Goal: Transaction & Acquisition: Purchase product/service

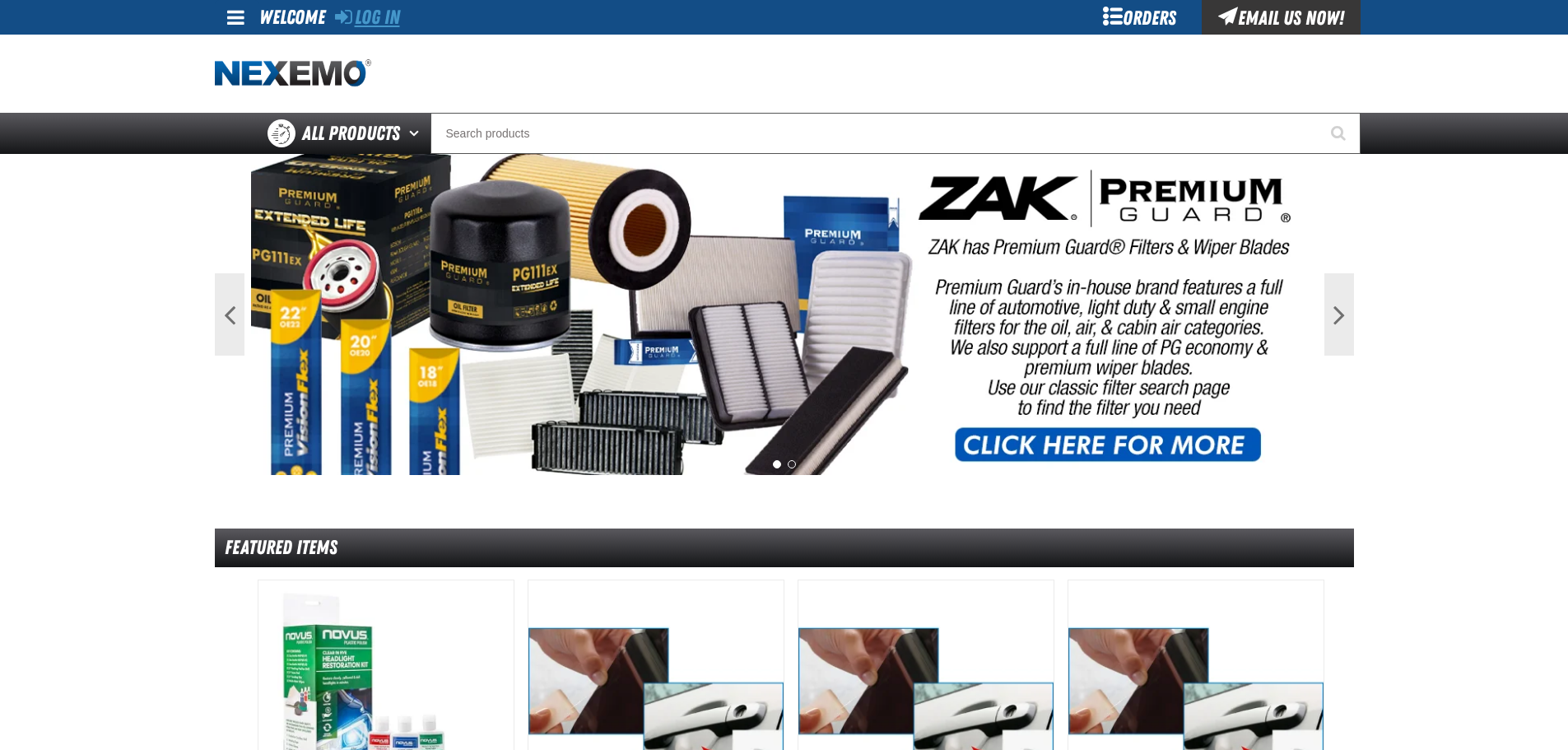
drag, startPoint x: 367, startPoint y: 6, endPoint x: 374, endPoint y: 13, distance: 9.9
click at [367, 6] on link "Log In" at bounding box center [368, 17] width 65 height 23
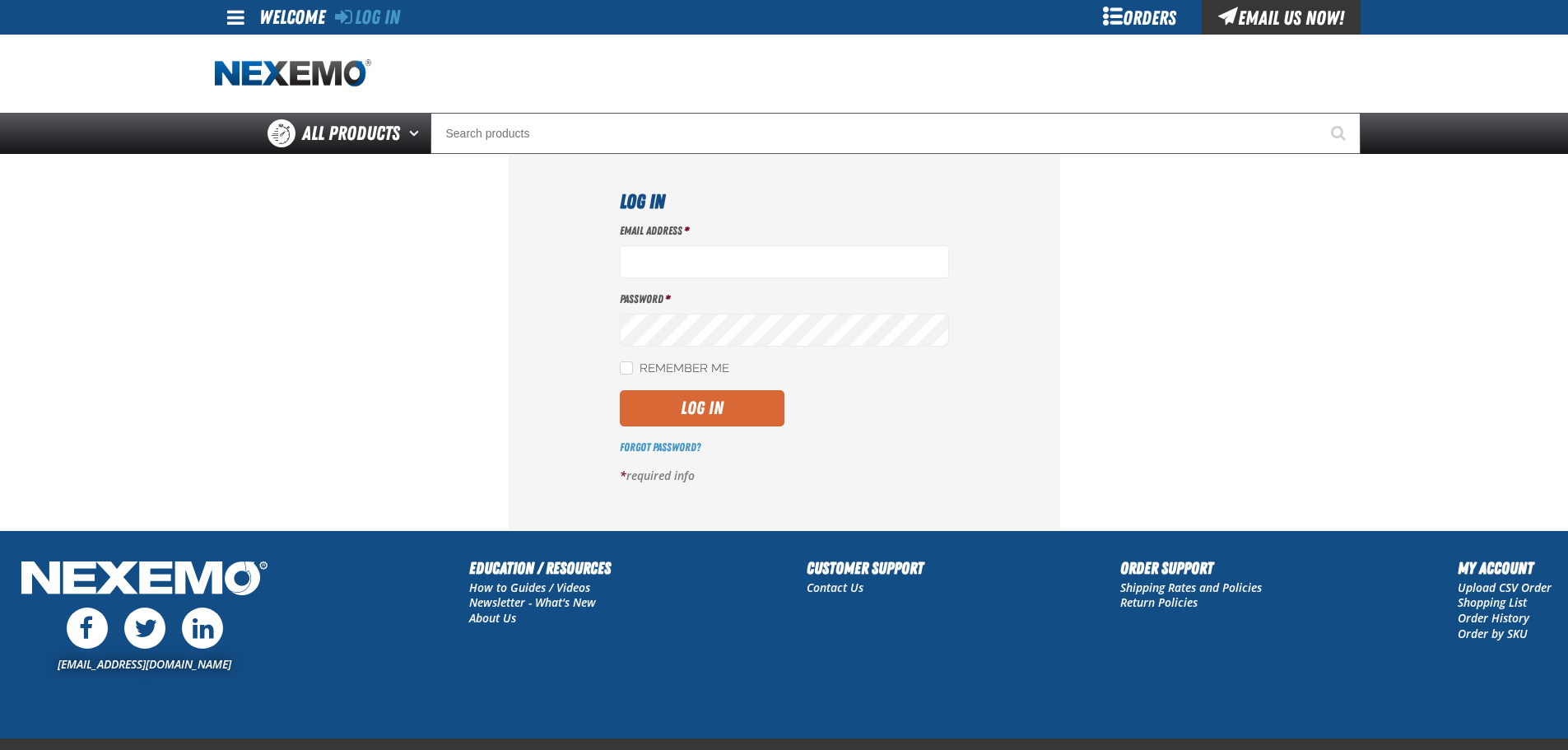
type input "mmagee@vtaig.com"
drag, startPoint x: 740, startPoint y: 409, endPoint x: 896, endPoint y: 319, distance: 180.1
click at [740, 408] on button "Log In" at bounding box center [702, 409] width 164 height 36
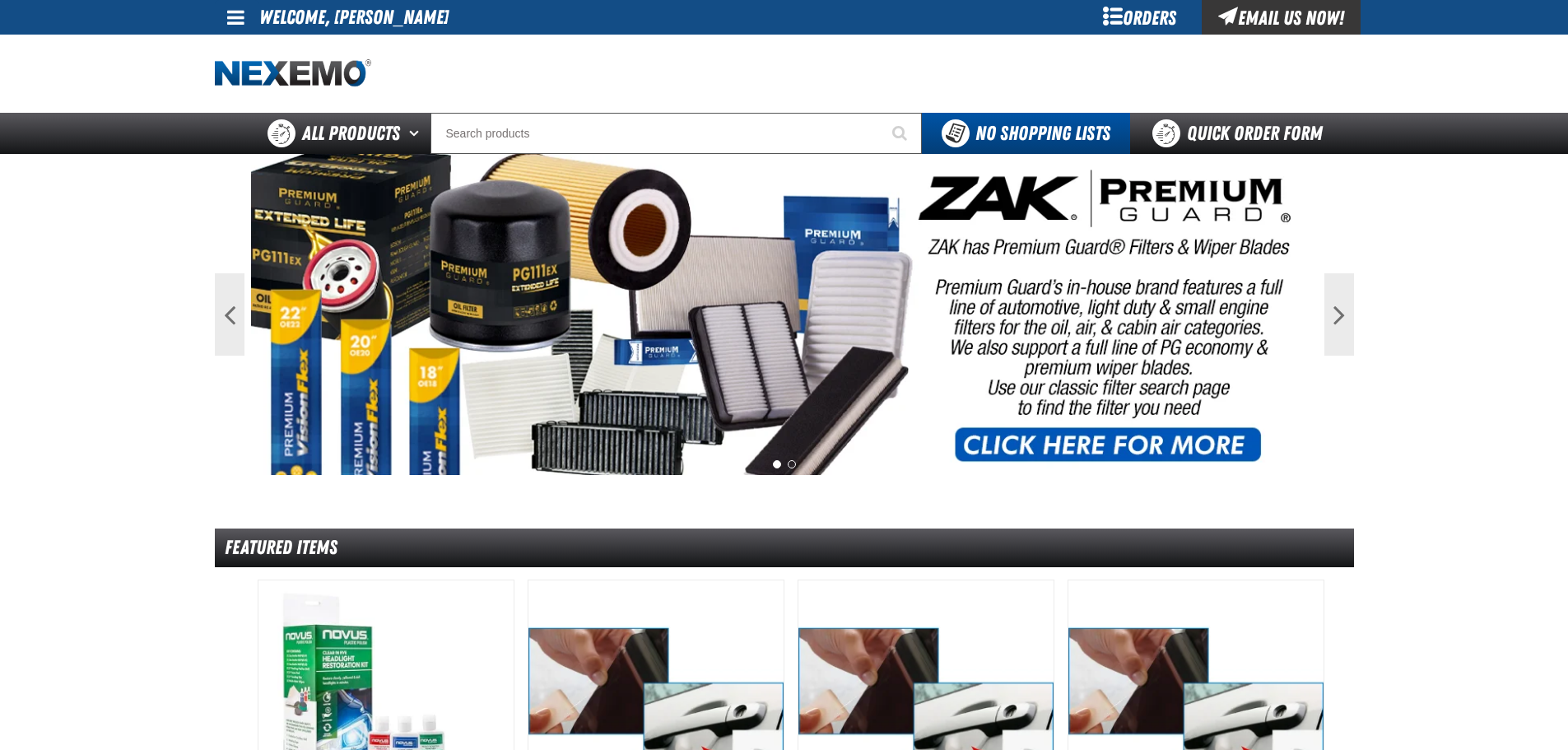
click at [1145, 22] on div "Orders" at bounding box center [1141, 17] width 124 height 34
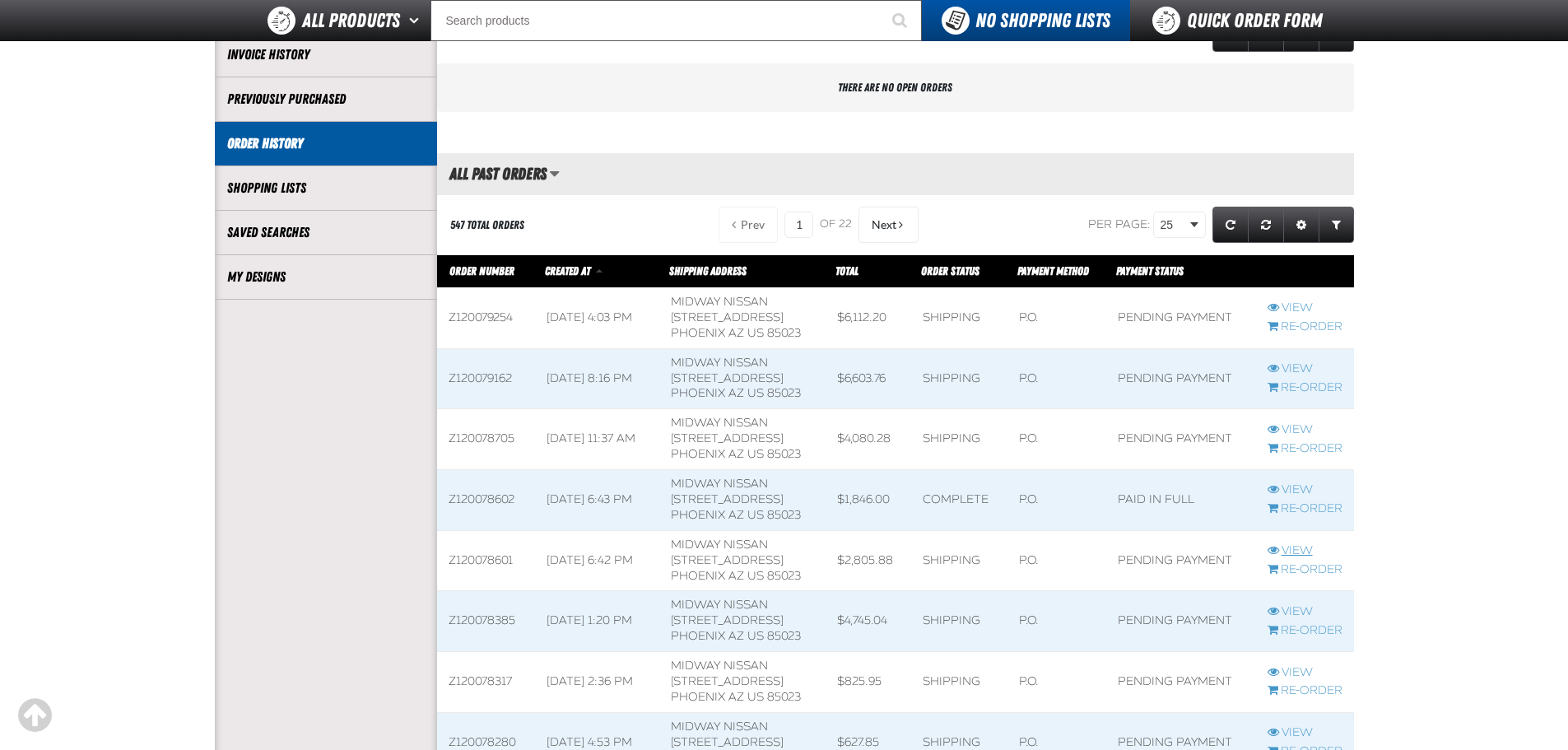
scroll to position [329, 0]
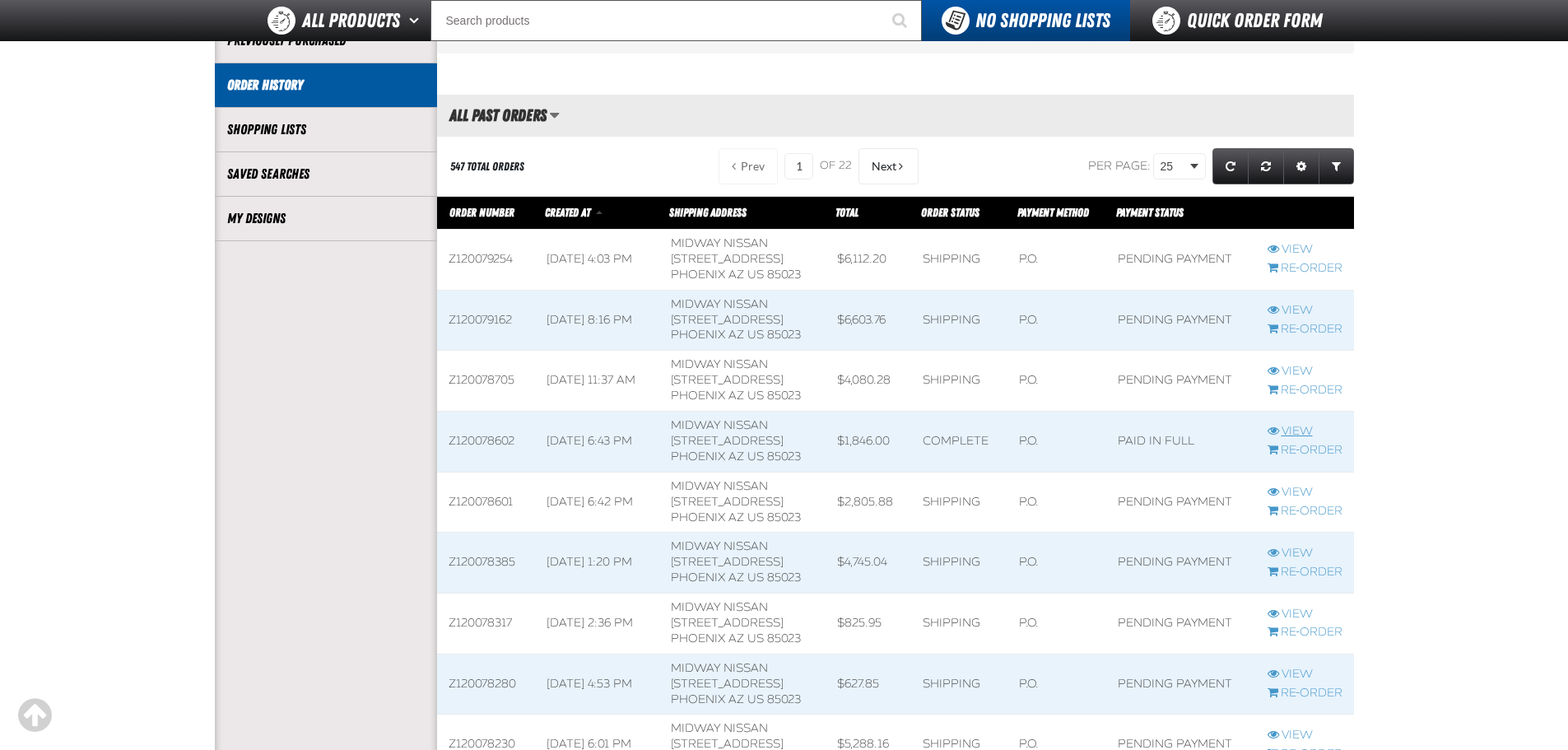
click at [1301, 428] on link "View" at bounding box center [1305, 432] width 75 height 15
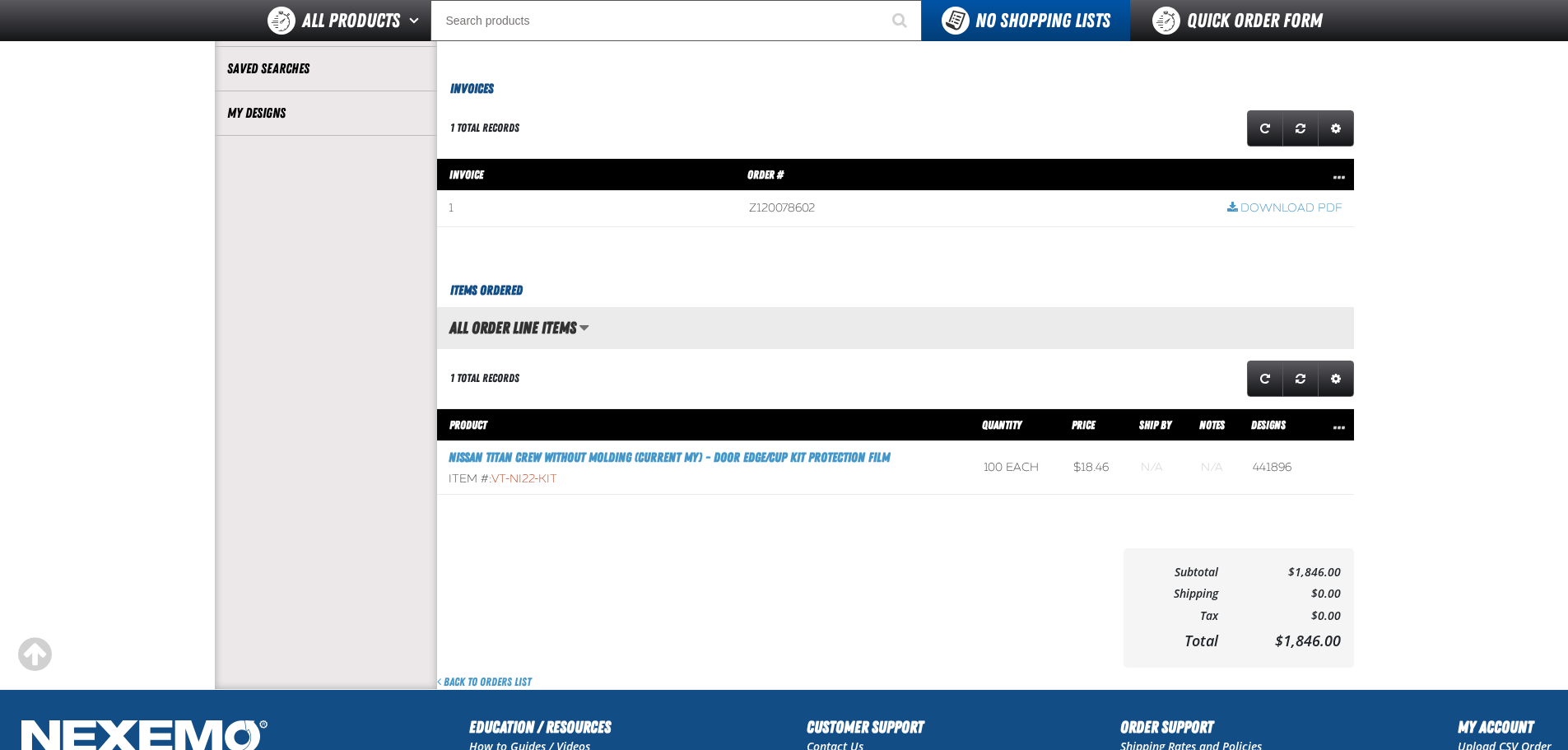
scroll to position [494, 0]
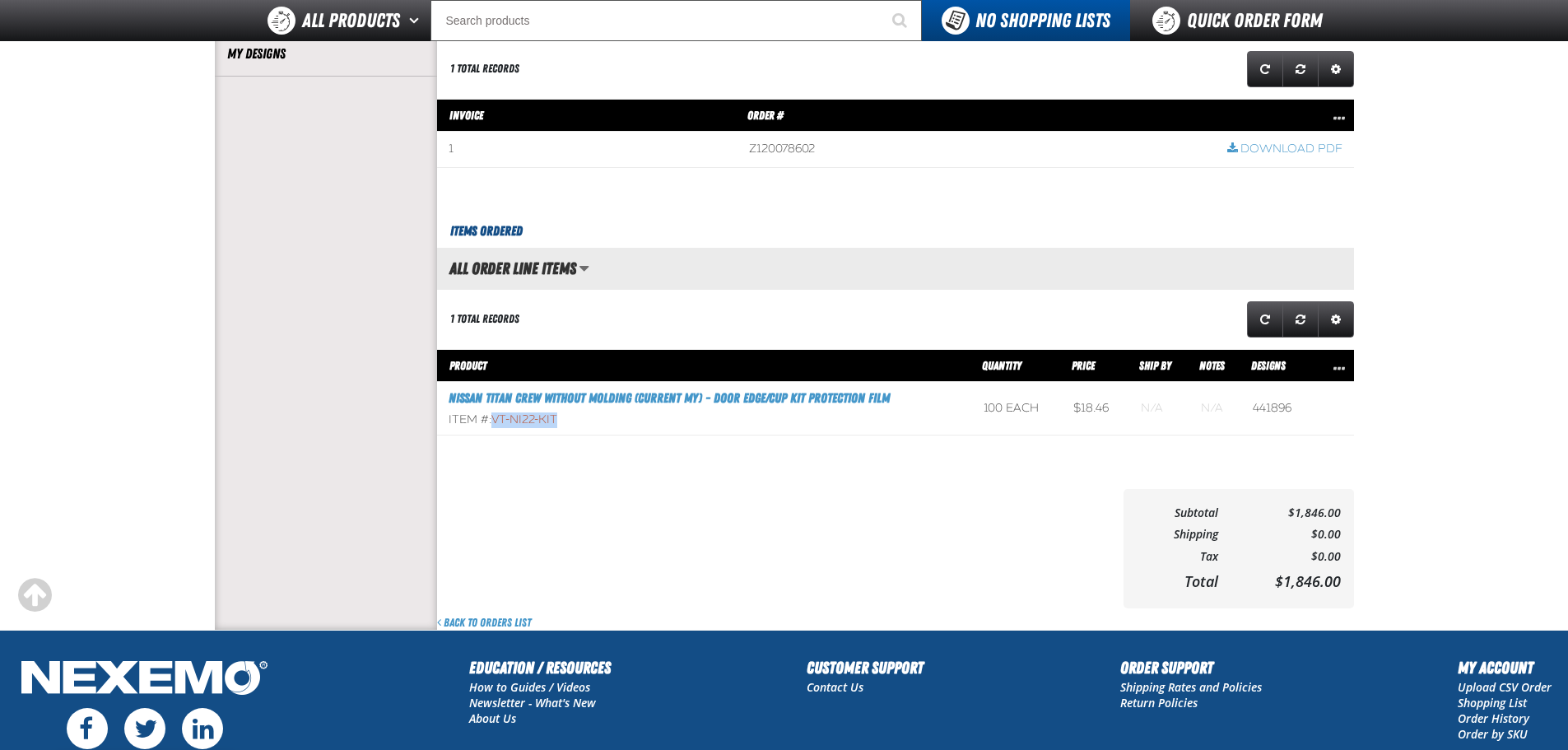
drag, startPoint x: 573, startPoint y: 427, endPoint x: 496, endPoint y: 421, distance: 77.2
click at [496, 421] on div "Item #: VT-NI22-KIT" at bounding box center [704, 421] width 512 height 15
copy span "VT-NI22-KIT"
paste input "VT-NI22-KIT"
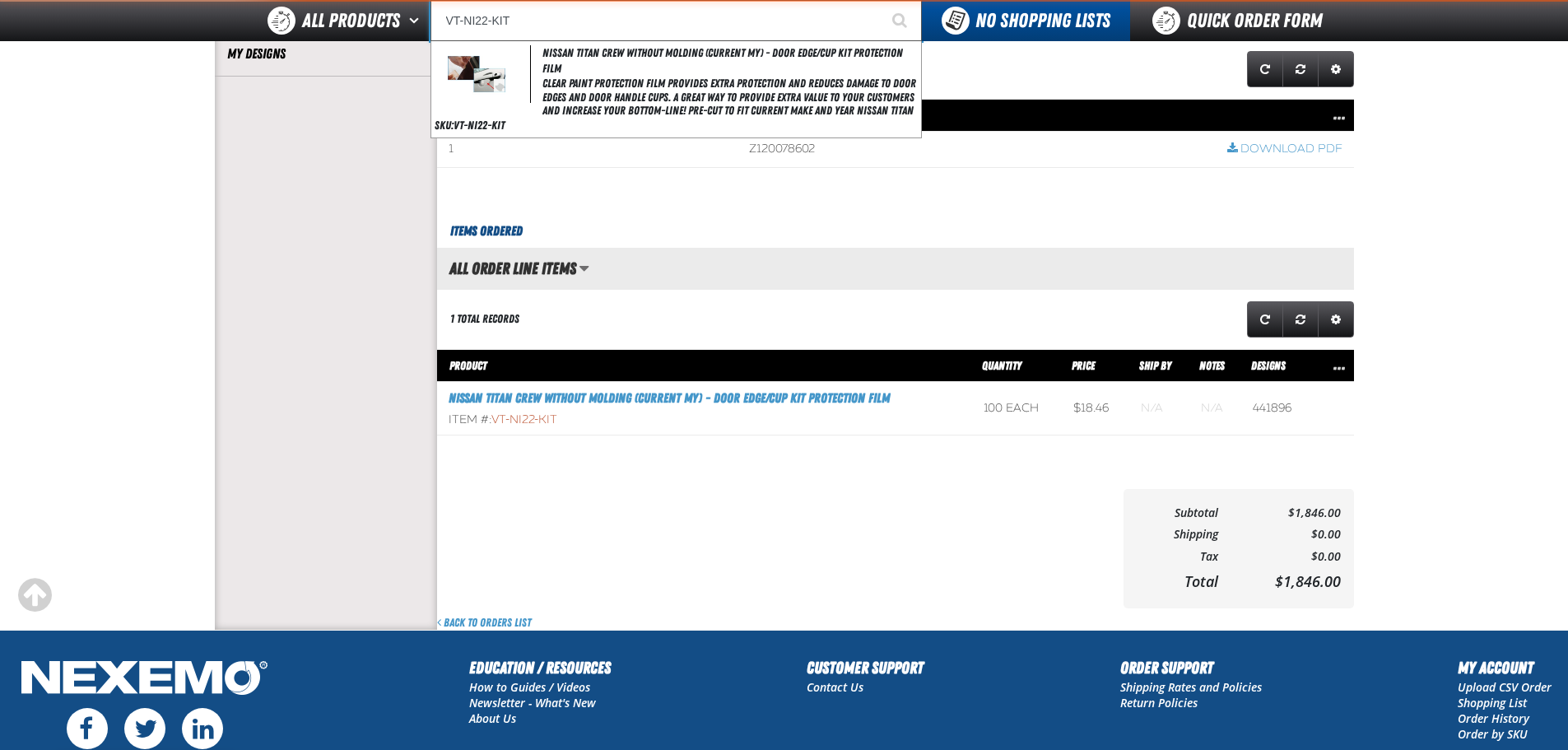
type input "VT-NI22-KIT"
click at [881, 0] on button "Start Searching" at bounding box center [901, 21] width 41 height 41
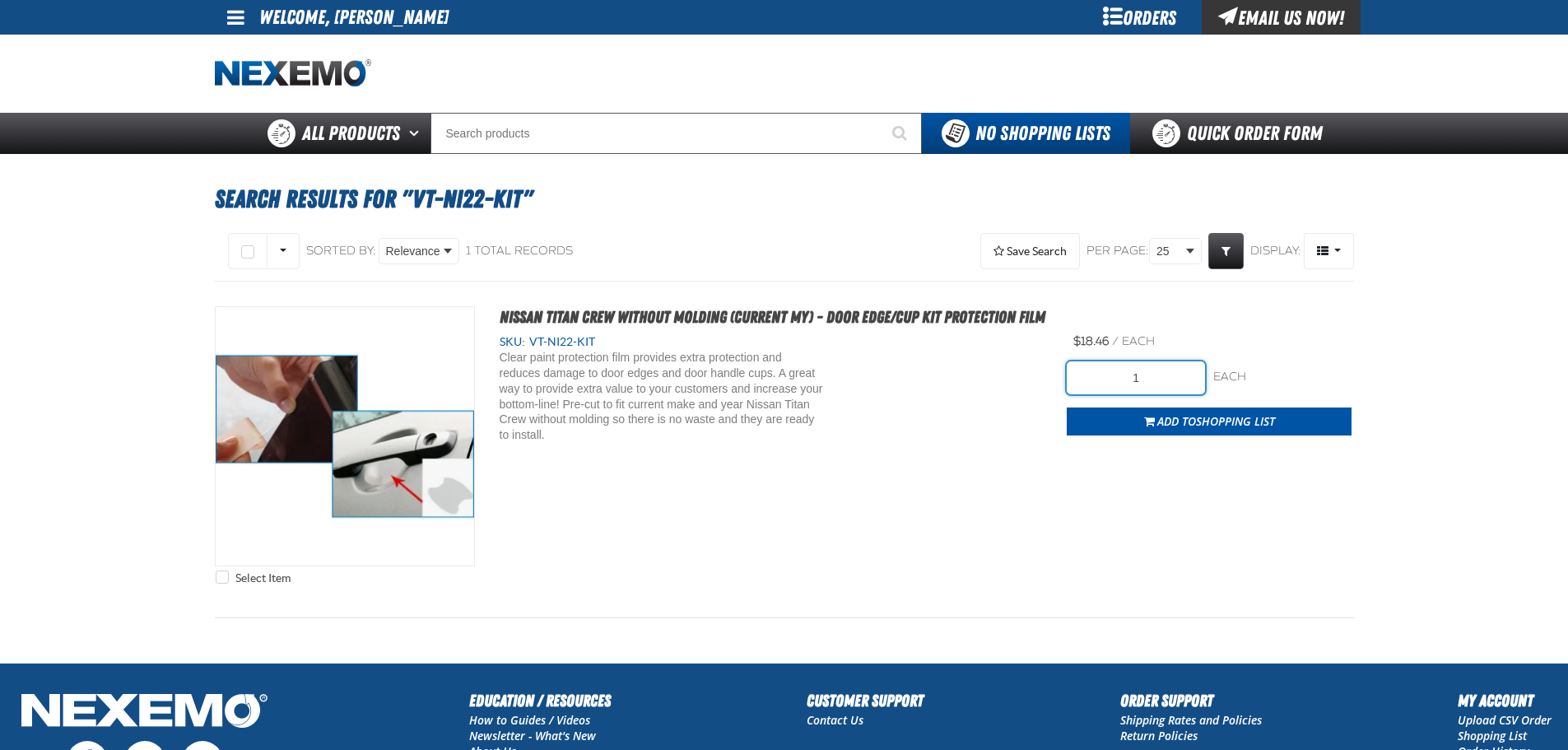
drag, startPoint x: 1175, startPoint y: 384, endPoint x: 1184, endPoint y: 372, distance: 15.0
click at [1175, 384] on input "1" at bounding box center [1135, 378] width 138 height 33
type input "100"
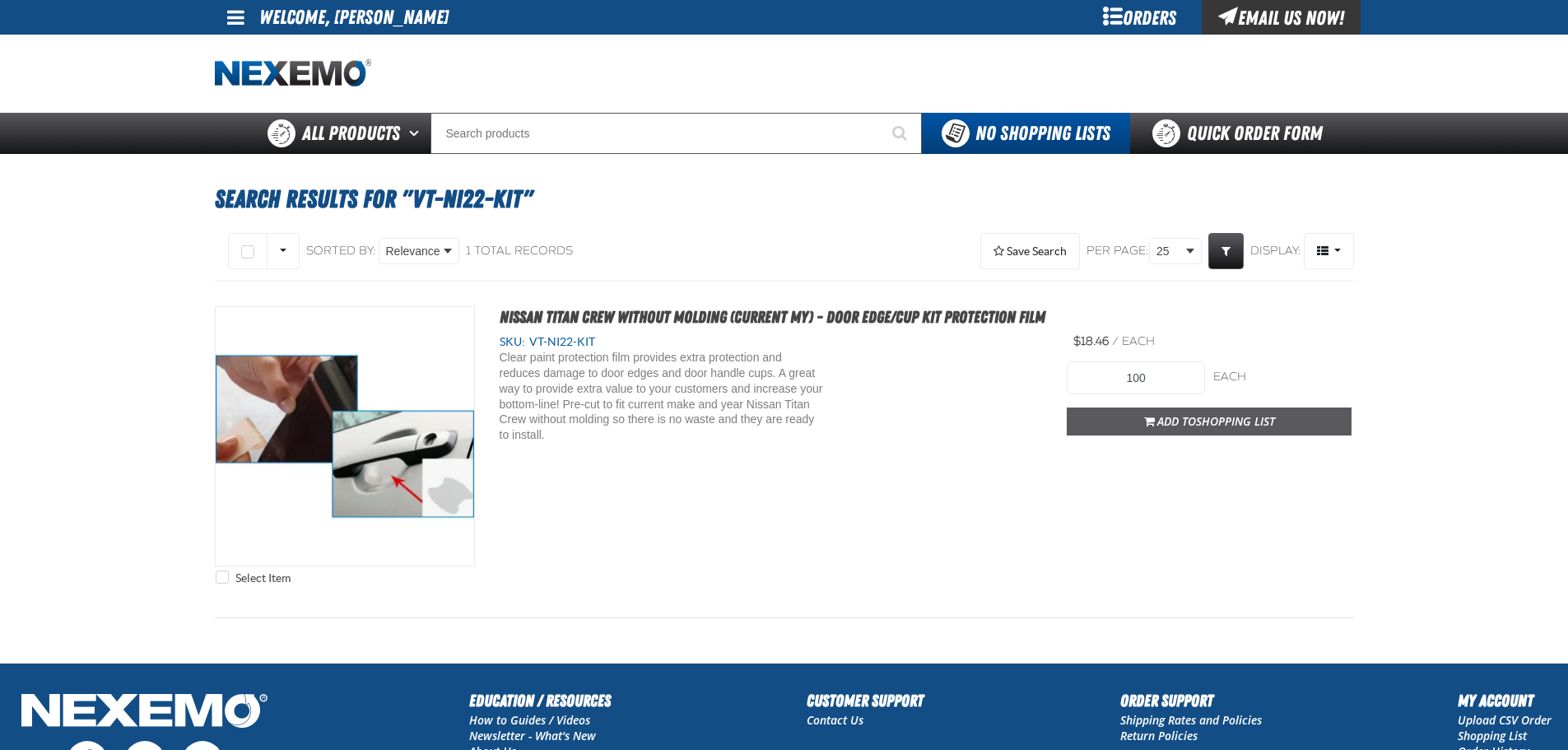
click at [1264, 416] on span "Shopping List" at bounding box center [1236, 421] width 79 height 15
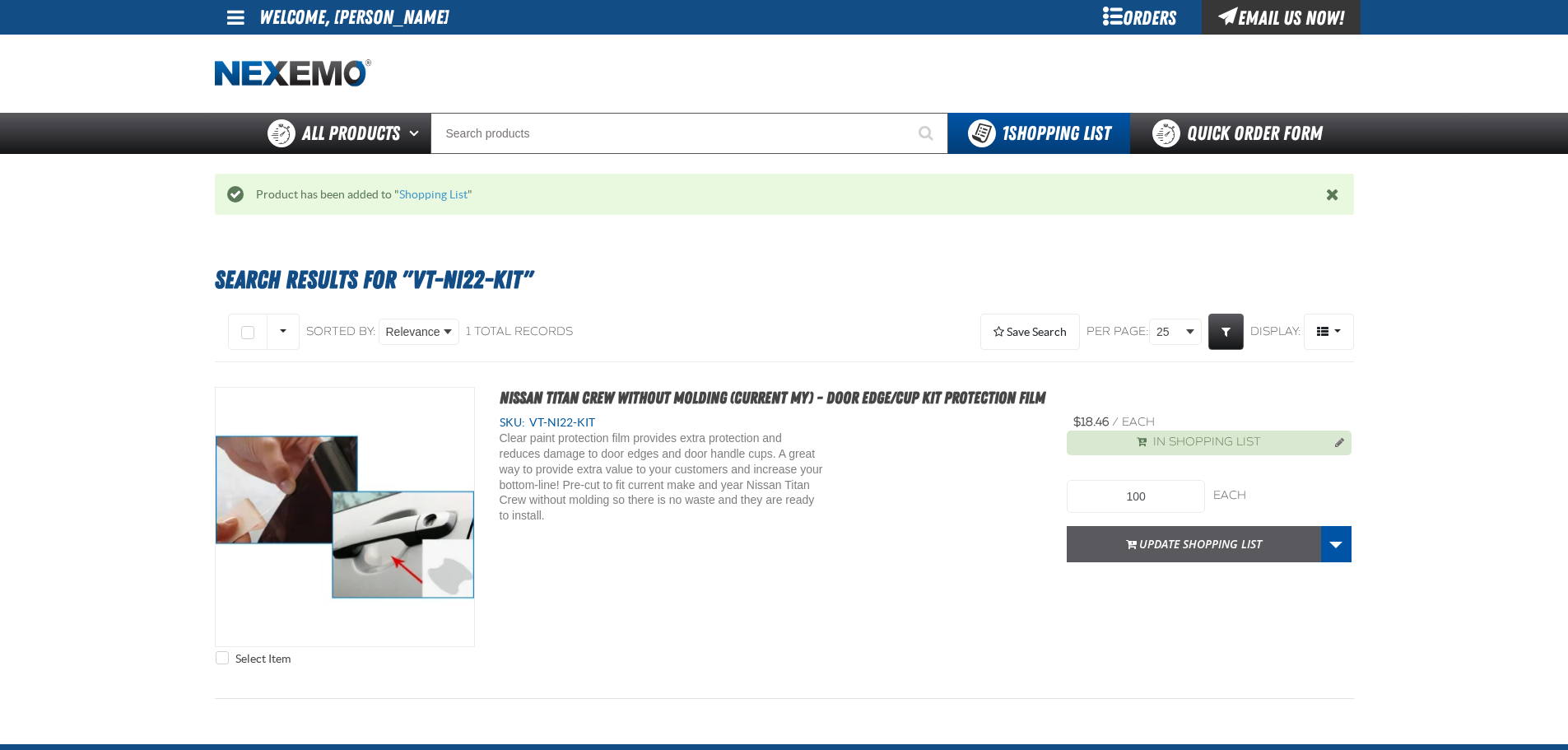
click at [1233, 534] on button "Update Shopping List" at bounding box center [1194, 544] width 255 height 36
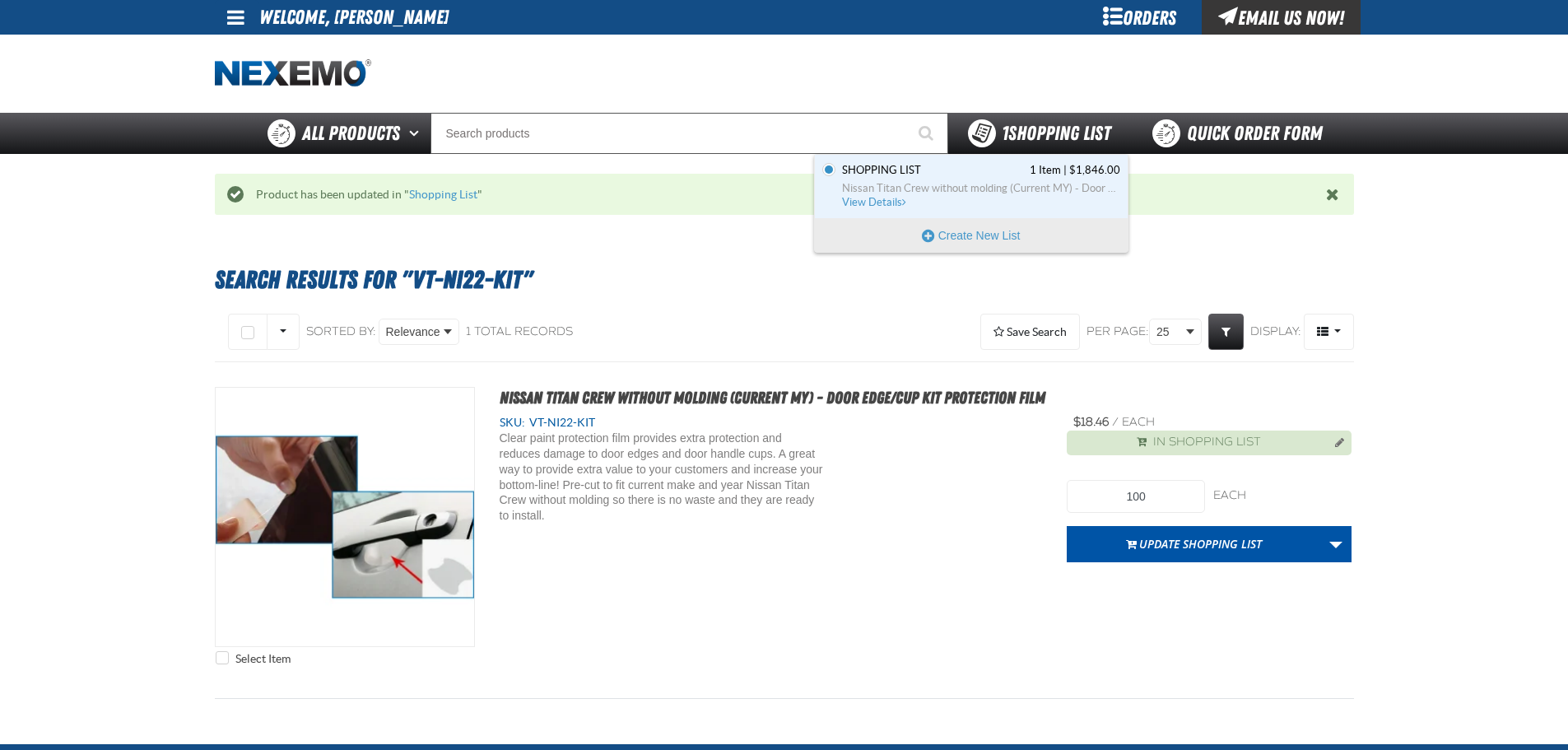
click at [1037, 138] on span "1 Shopping List" at bounding box center [1056, 133] width 108 height 23
click at [882, 204] on span "View Details" at bounding box center [876, 202] width 67 height 12
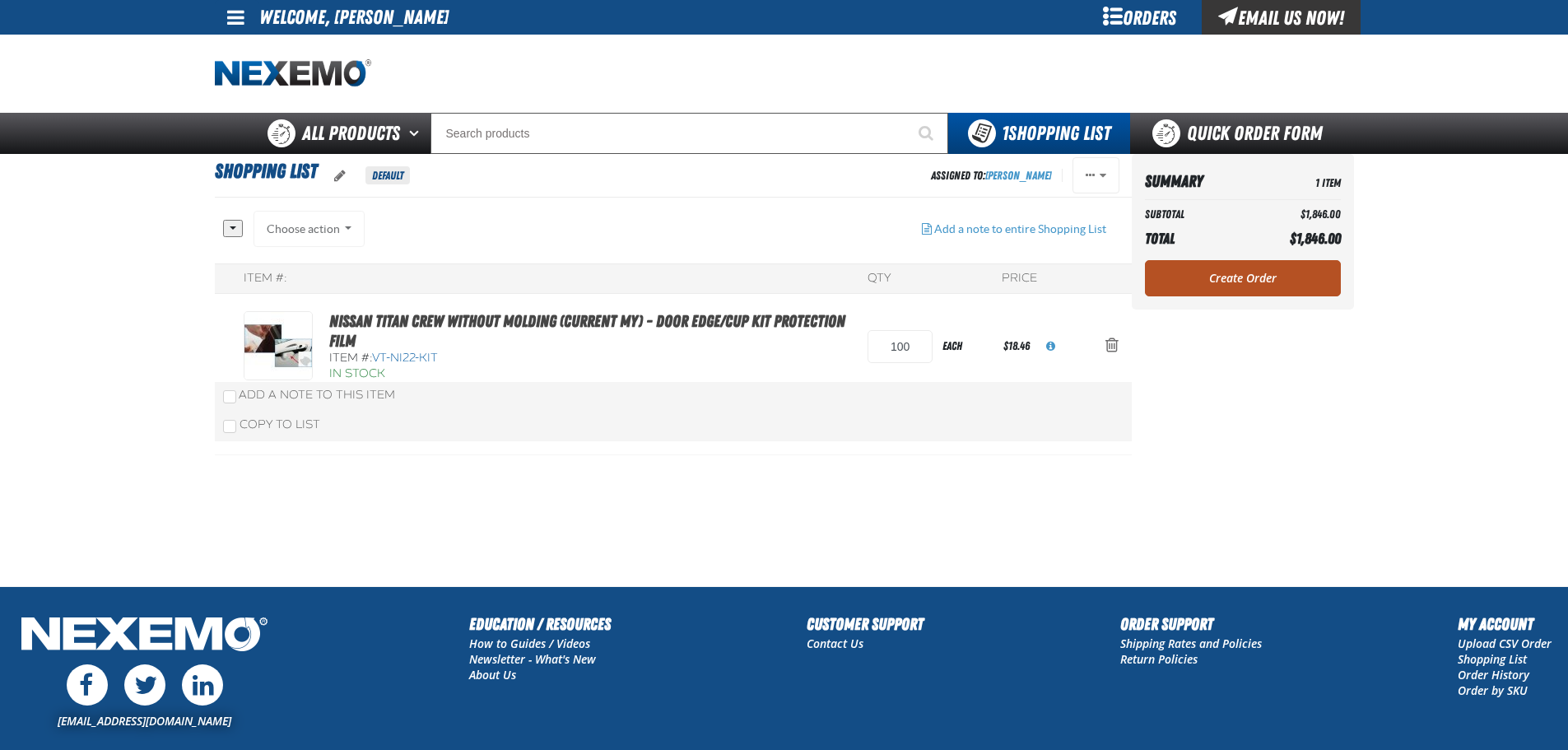
click at [1245, 275] on link "Create Order" at bounding box center [1243, 278] width 196 height 36
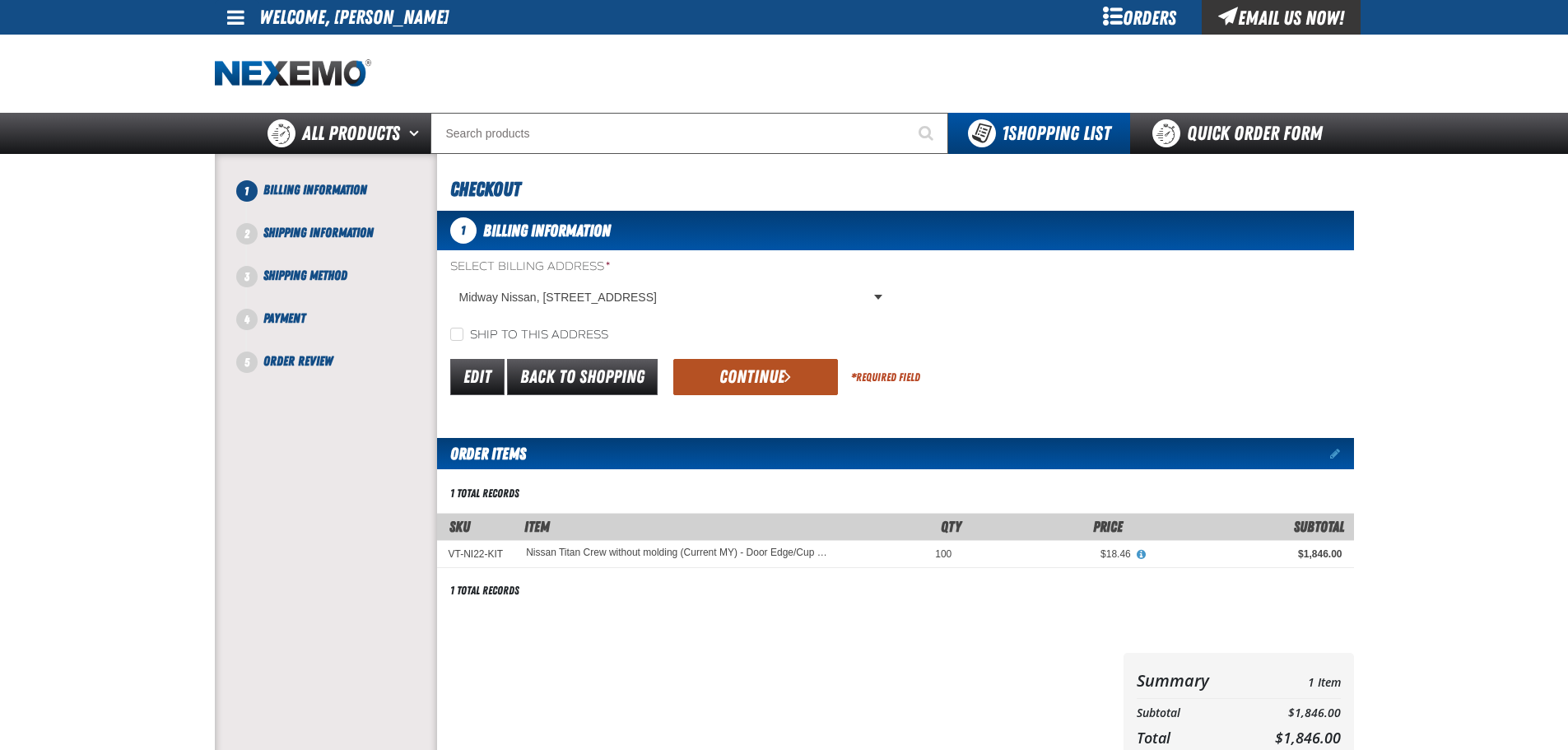
click at [773, 379] on button "Continue" at bounding box center [755, 377] width 164 height 36
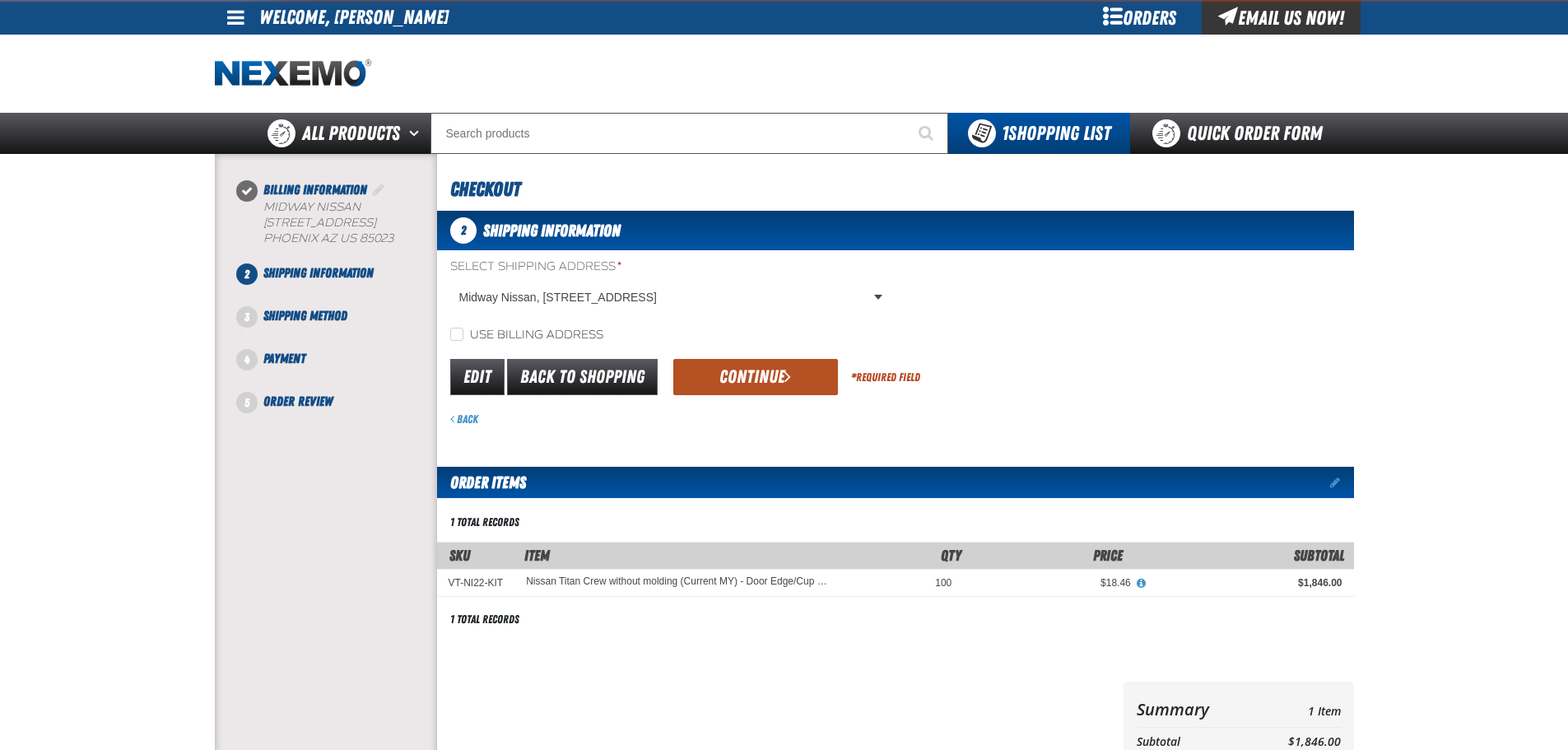
click at [764, 374] on button "Continue" at bounding box center [755, 377] width 164 height 36
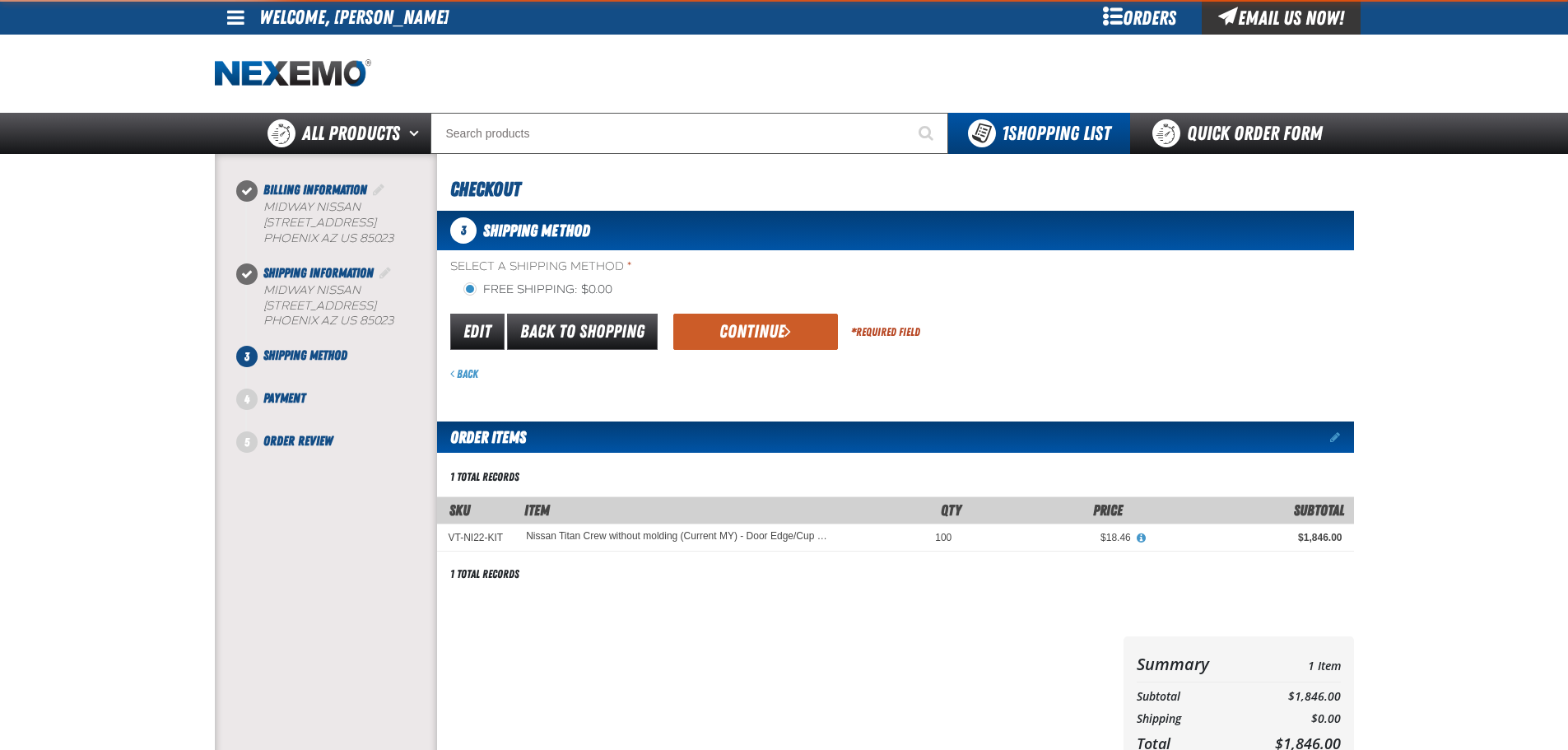
click at [764, 374] on div "Back" at bounding box center [902, 374] width 904 height 15
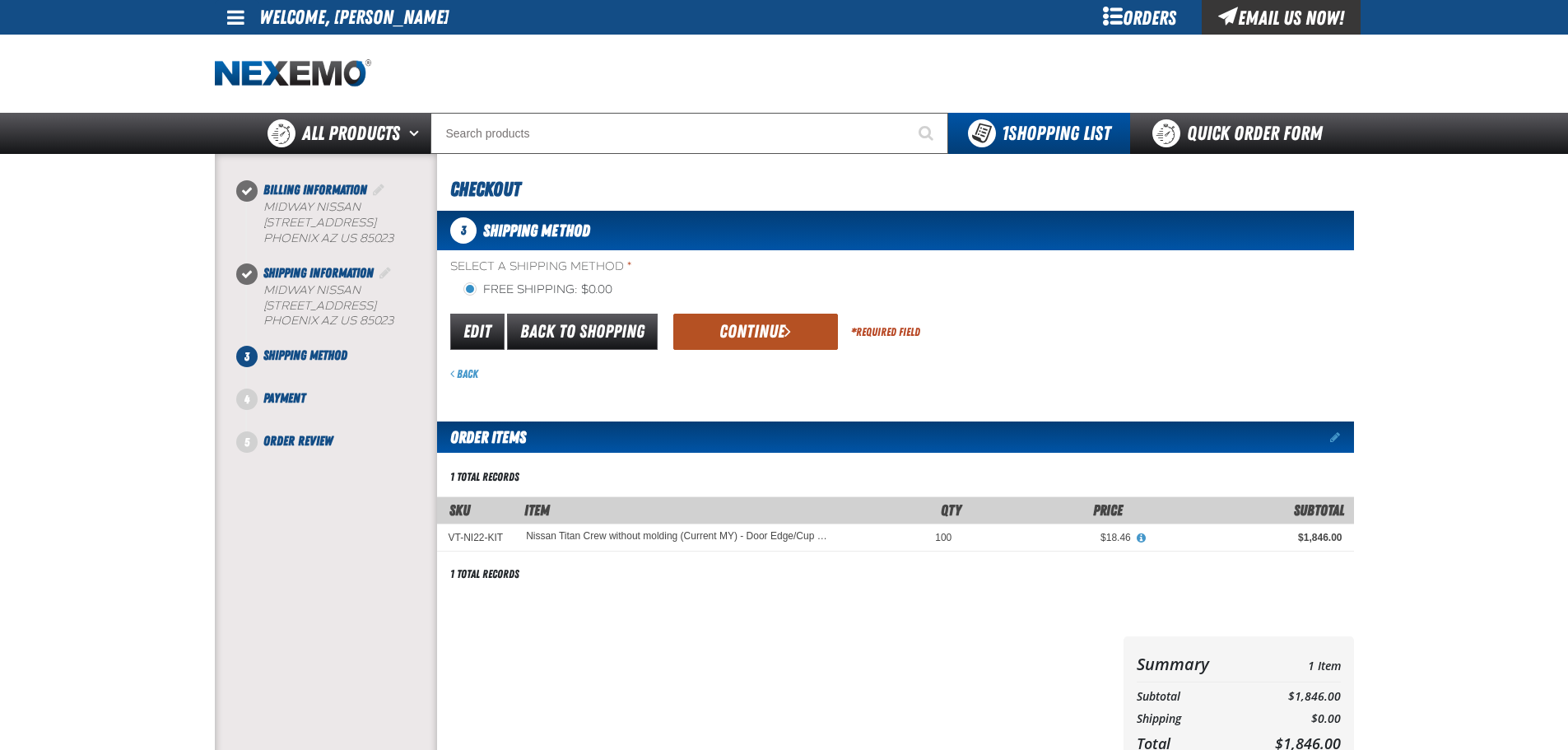
click at [772, 341] on button "Continue" at bounding box center [755, 332] width 164 height 36
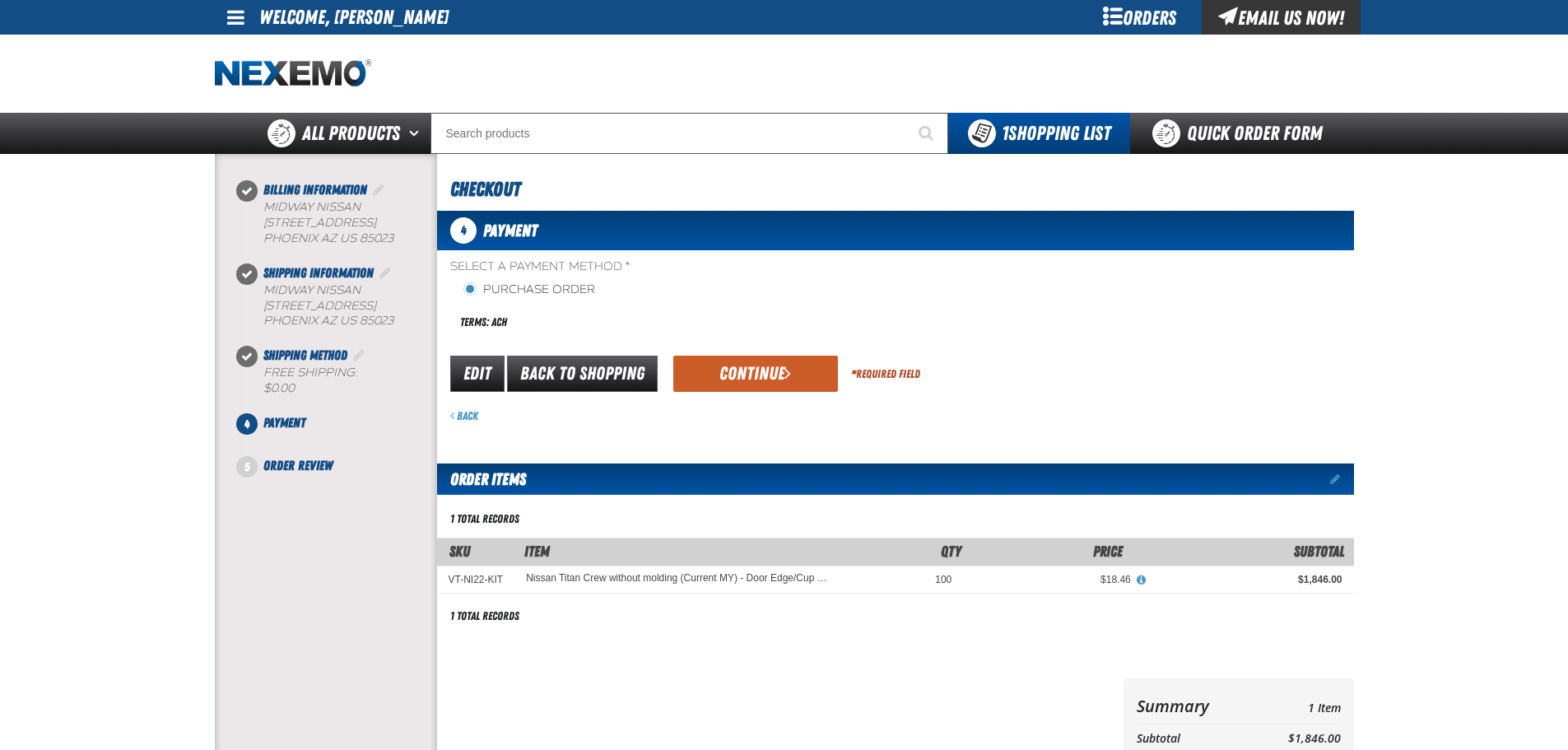
click at [763, 332] on div "Terms: ACH" at bounding box center [673, 322] width 446 height 35
click at [765, 363] on button "Continue" at bounding box center [755, 373] width 164 height 36
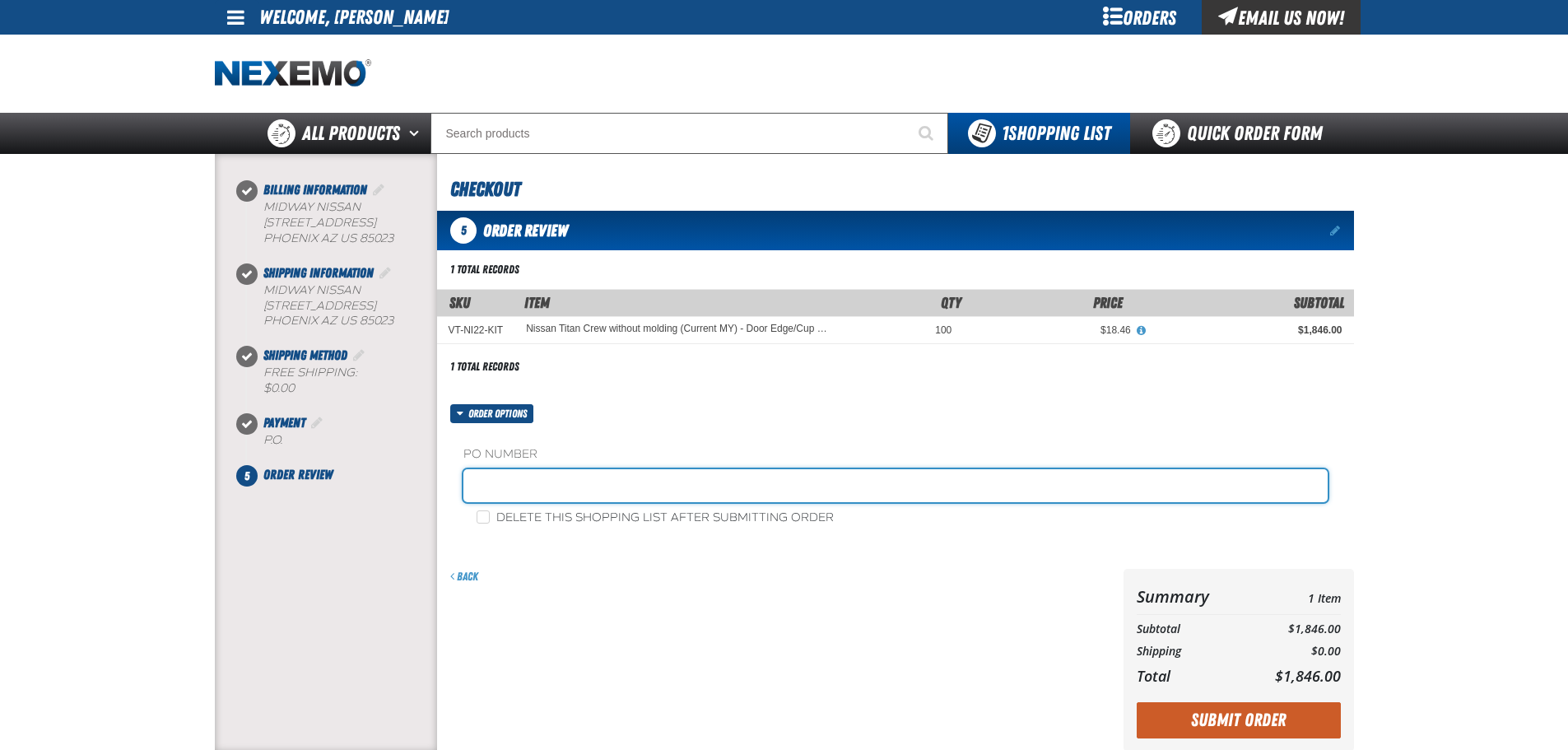
click at [595, 489] on input "text" at bounding box center [895, 486] width 864 height 33
type input "ZAK0924"
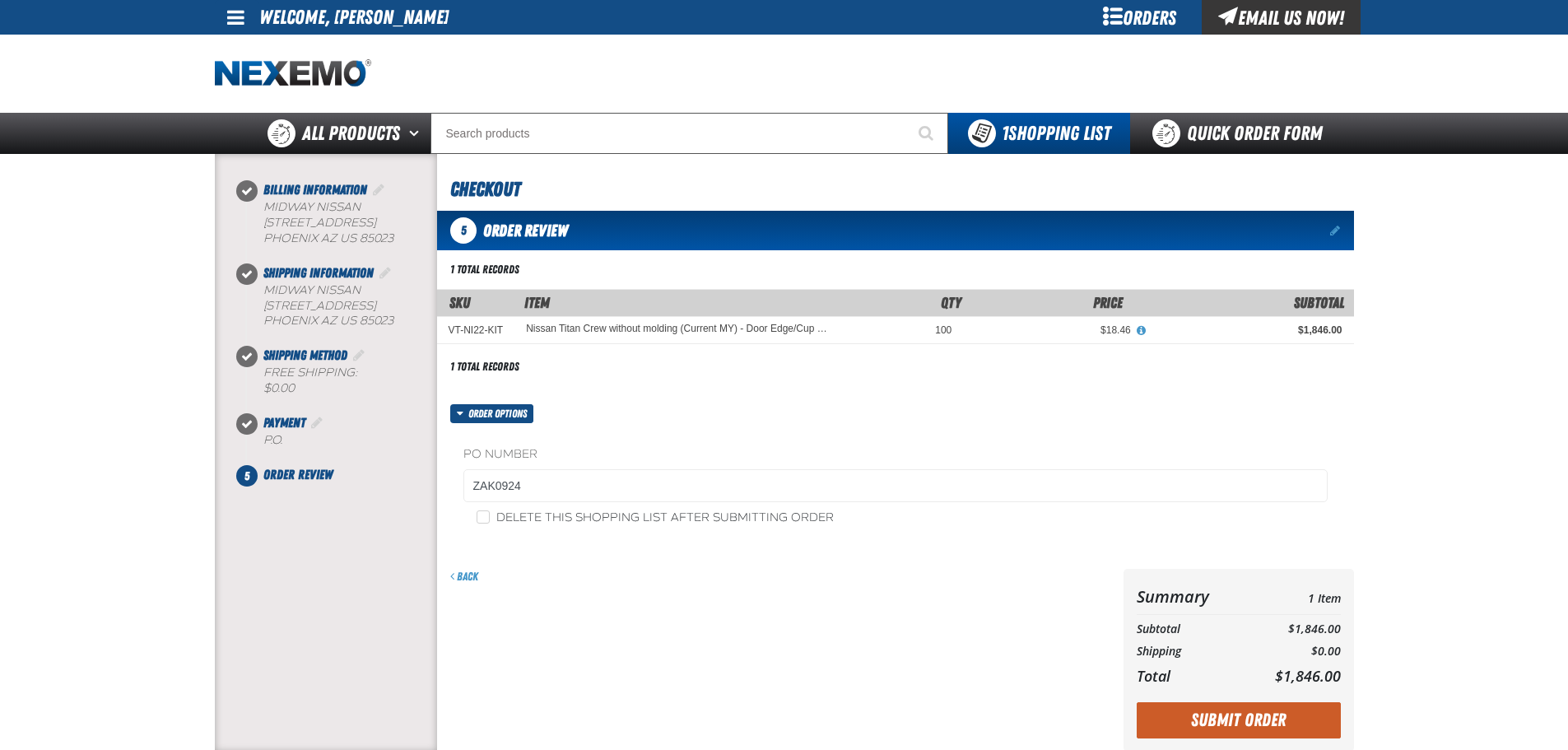
click at [474, 514] on div "Delete this shopping list after submitting order" at bounding box center [895, 518] width 864 height 17
click at [481, 512] on input "Delete this shopping list after submitting order" at bounding box center [483, 516] width 13 height 13
checkbox input "true"
click at [1214, 723] on button "Submit Order" at bounding box center [1239, 720] width 204 height 36
